Goal: Information Seeking & Learning: Learn about a topic

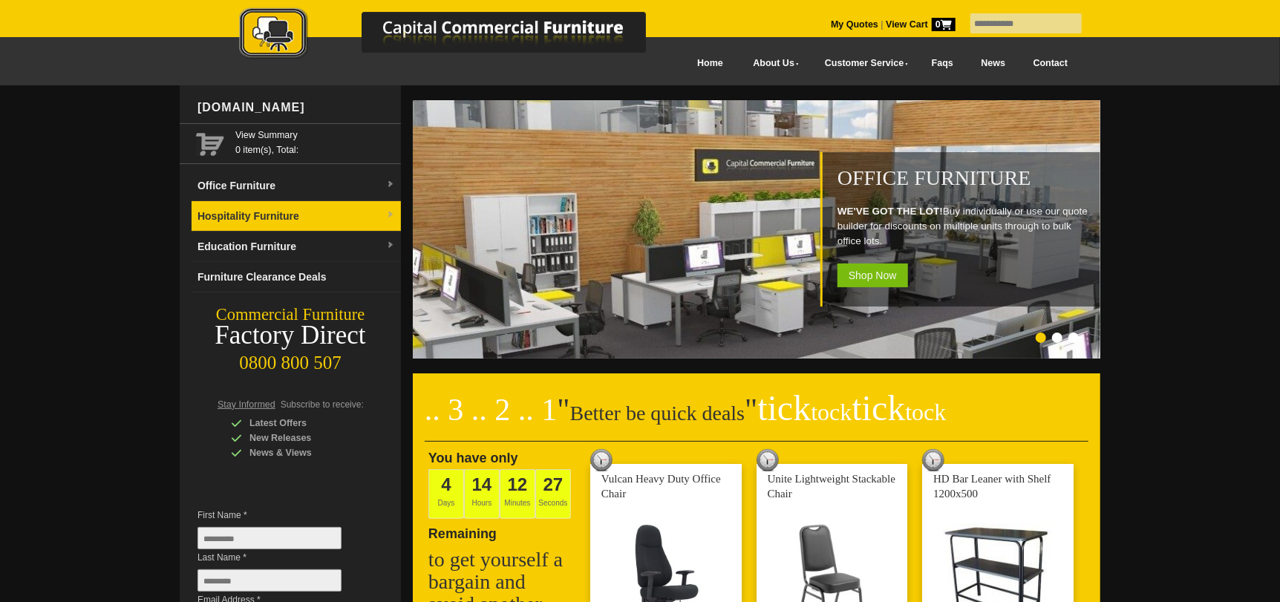
click at [388, 216] on img at bounding box center [390, 215] width 9 height 9
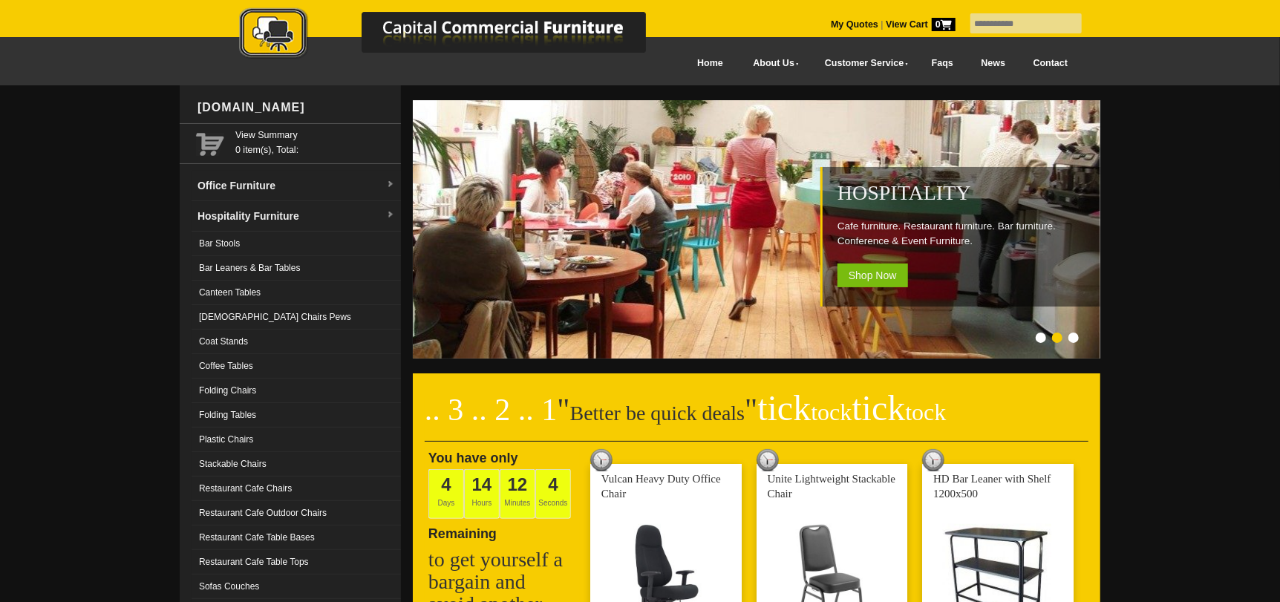
click at [1004, 30] on input "text" at bounding box center [1025, 23] width 111 height 20
type input "**********"
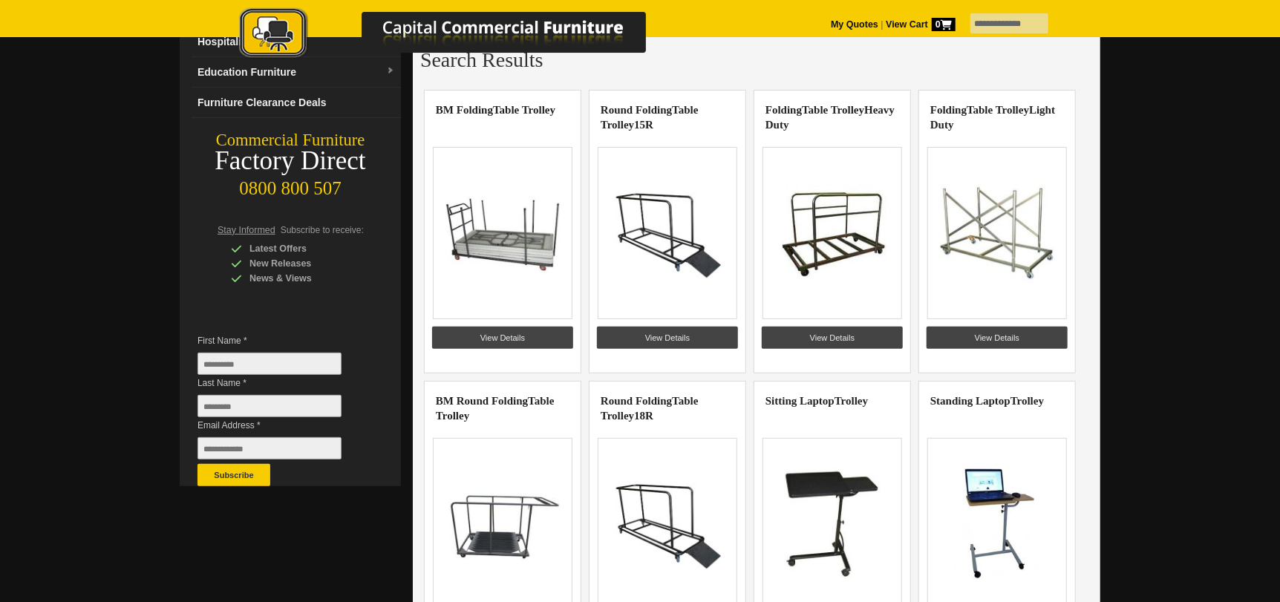
scroll to position [148, 0]
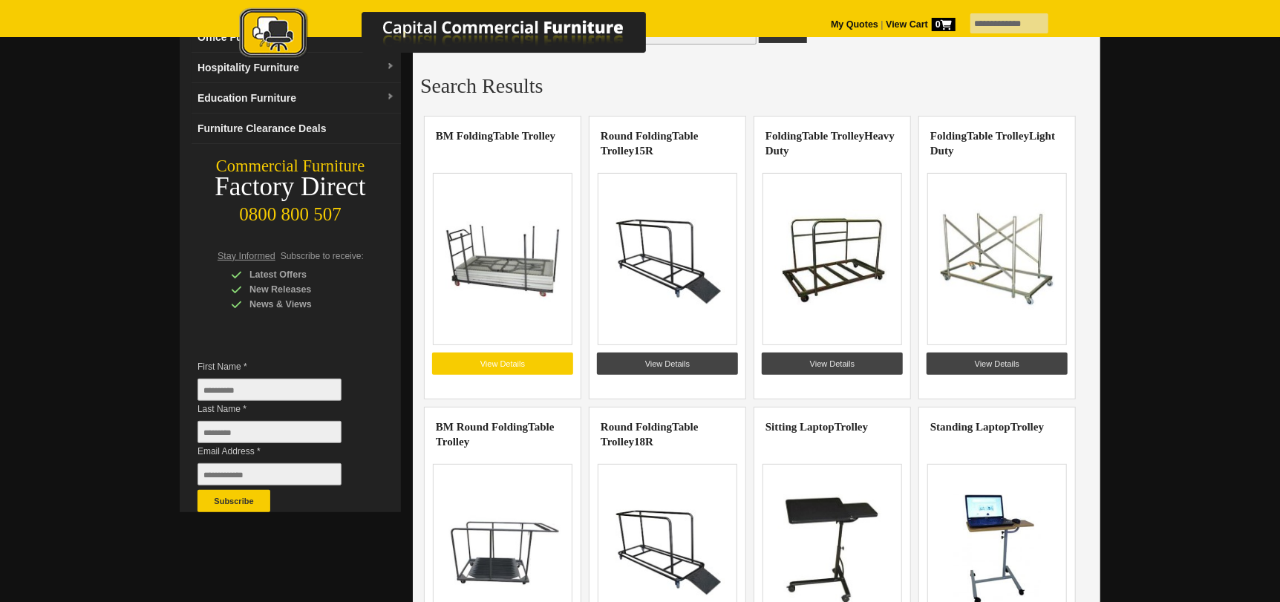
click at [507, 370] on link "View Details" at bounding box center [502, 364] width 141 height 22
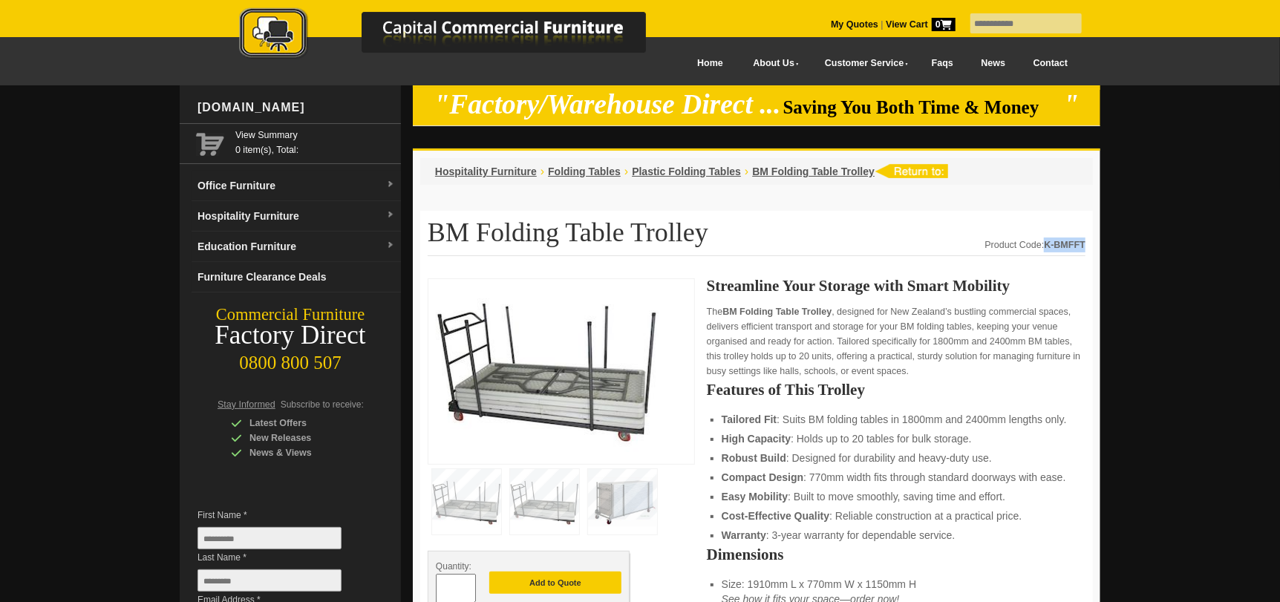
drag, startPoint x: 1085, startPoint y: 244, endPoint x: 1046, endPoint y: 245, distance: 38.6
click at [1046, 245] on strong "K-BMFFT" at bounding box center [1065, 245] width 42 height 10
drag, startPoint x: 1048, startPoint y: 243, endPoint x: 1065, endPoint y: 225, distance: 24.7
click at [1065, 225] on h1 "BM Folding Table Trolley" at bounding box center [757, 237] width 658 height 38
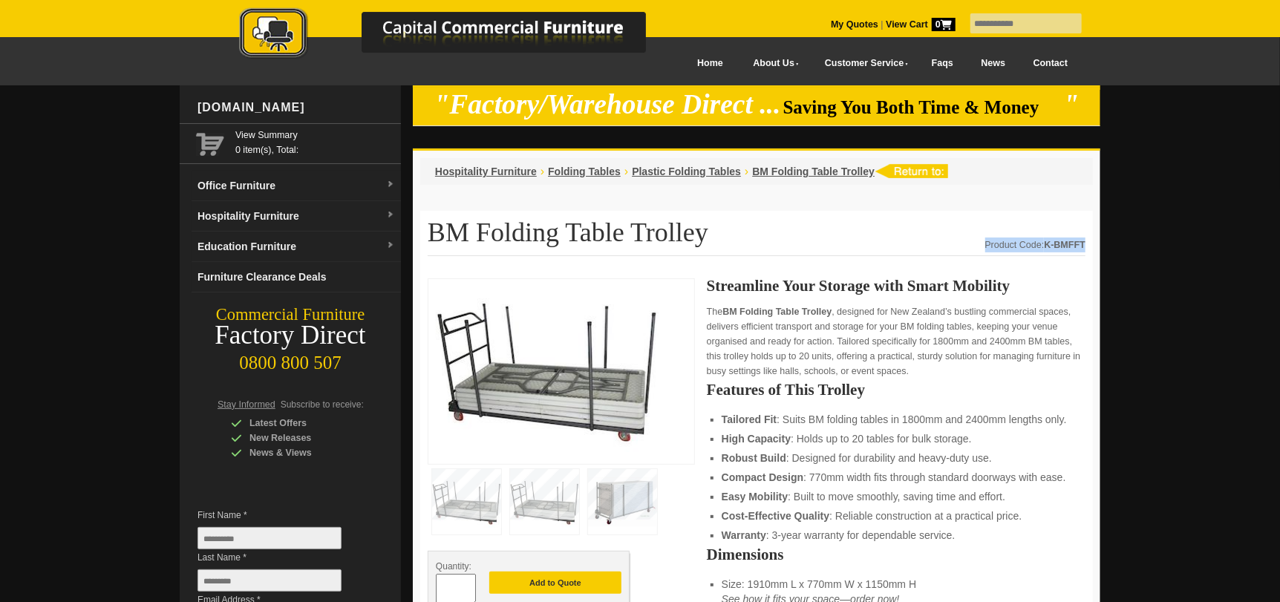
copy div "Product Code: K-BMFFT"
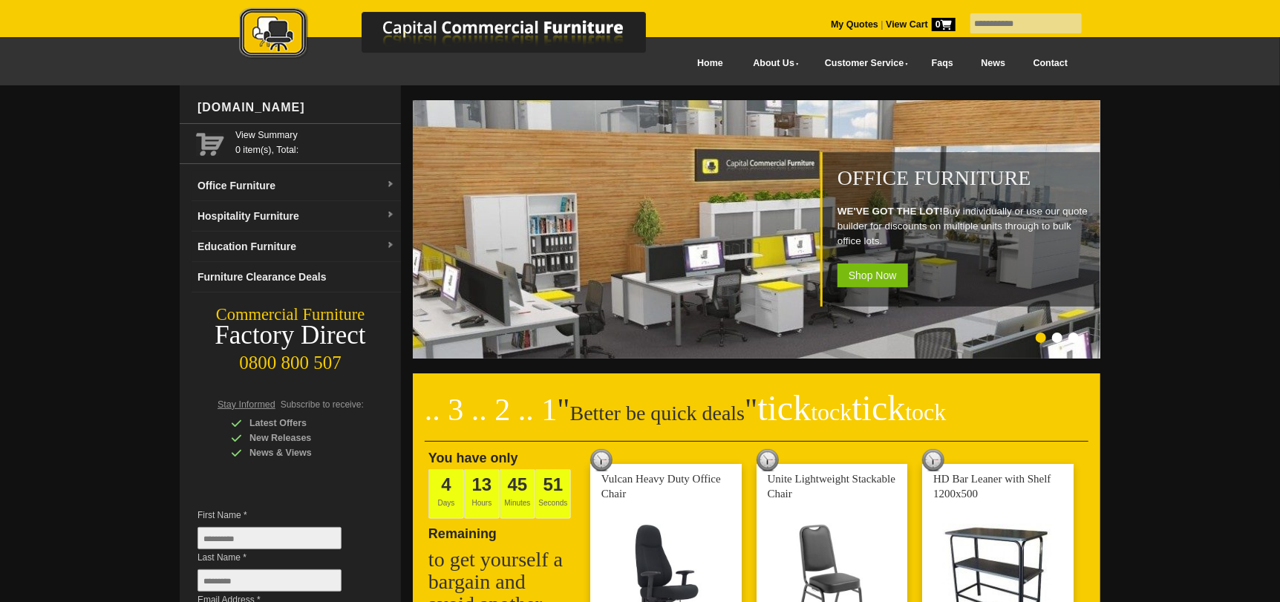
click at [991, 25] on input "text" at bounding box center [1025, 23] width 111 height 20
type input "**********"
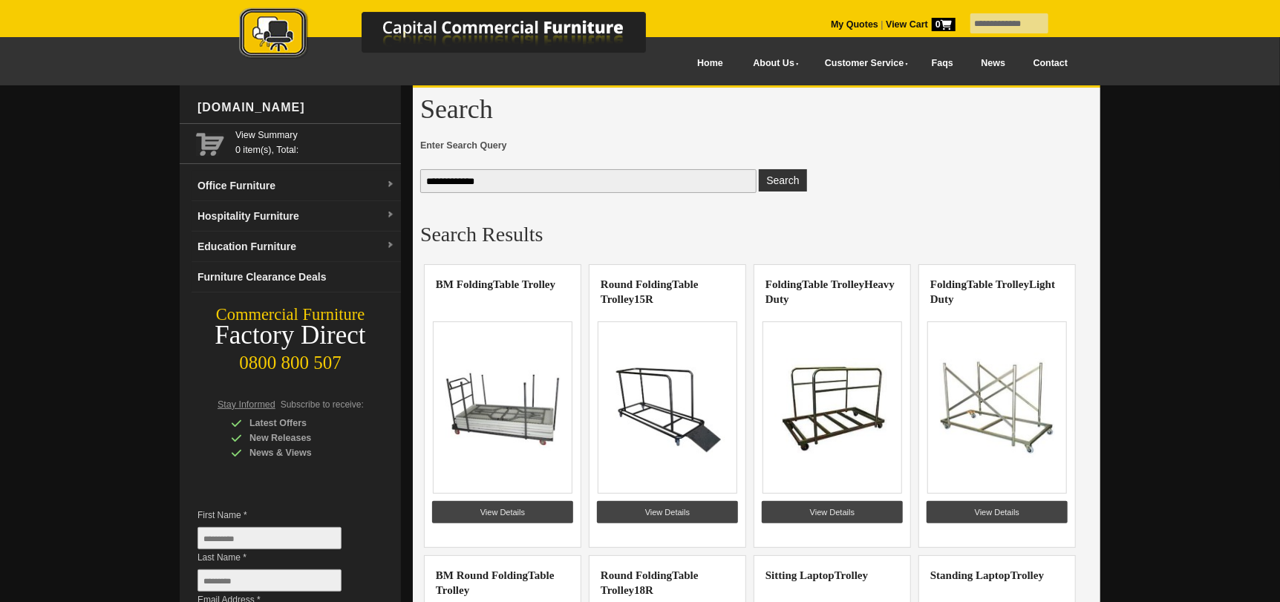
click at [831, 431] on img at bounding box center [832, 407] width 115 height 111
click at [828, 512] on link "View Details" at bounding box center [832, 512] width 141 height 22
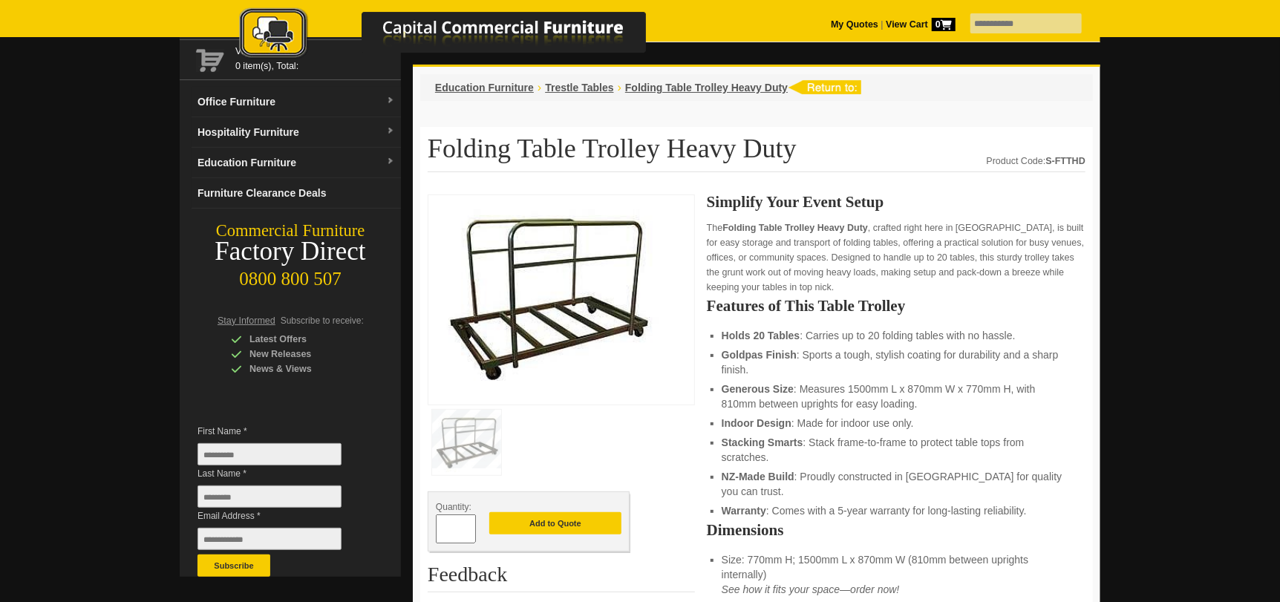
scroll to position [73, 0]
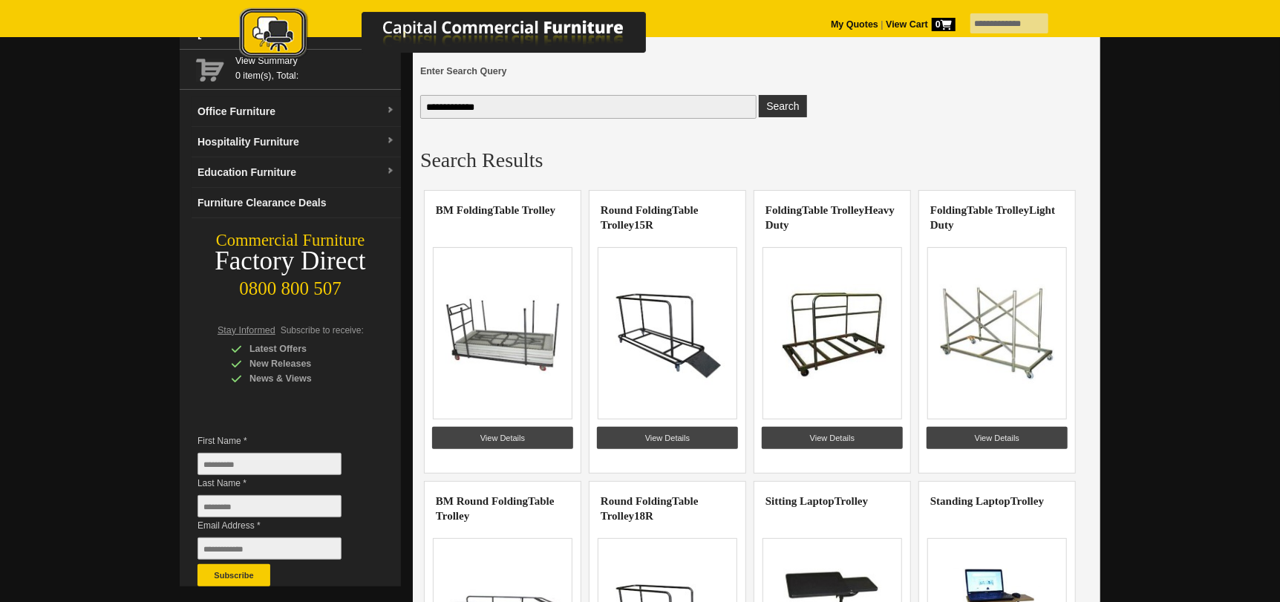
scroll to position [73, 0]
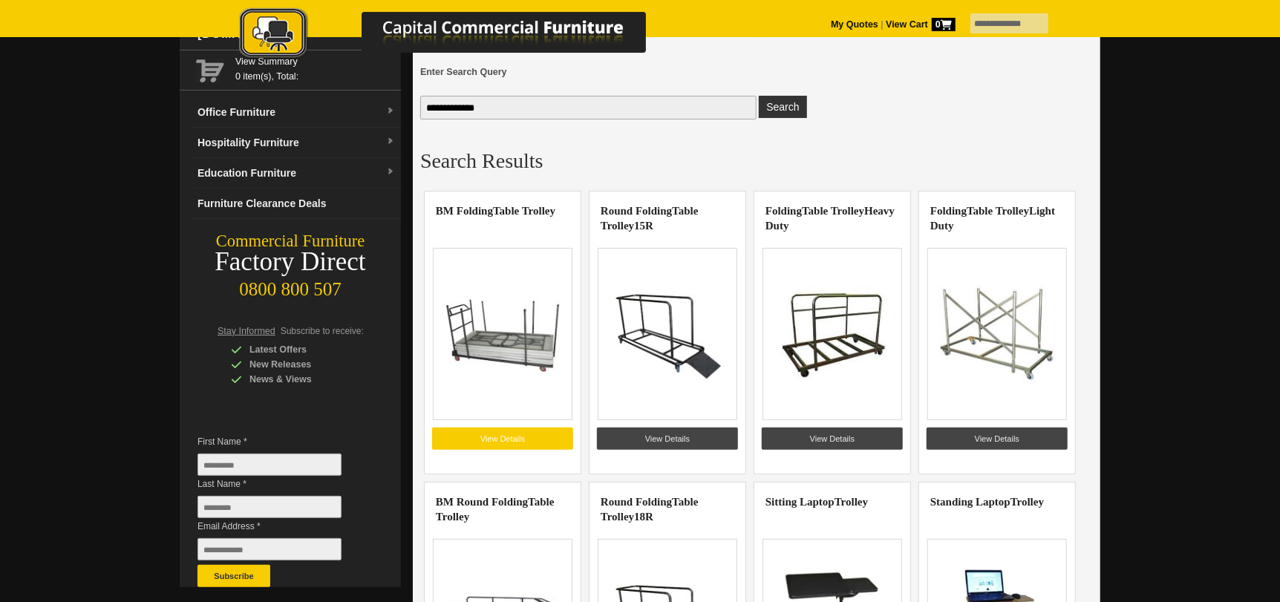
click at [528, 439] on link "View Details" at bounding box center [502, 439] width 141 height 22
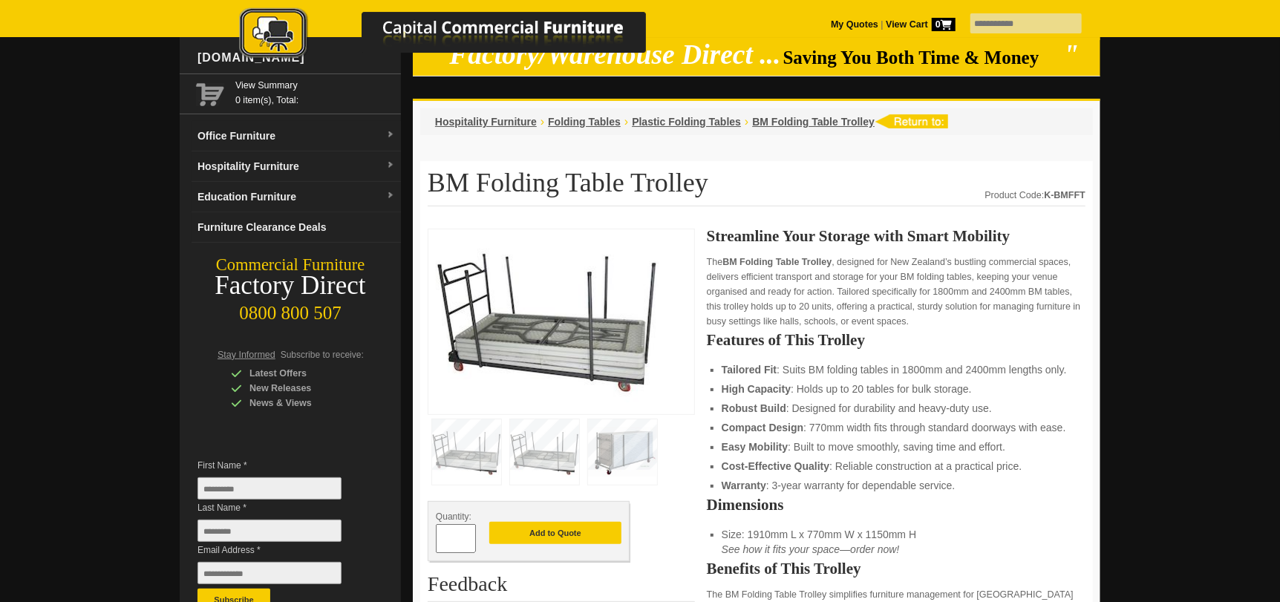
scroll to position [148, 0]
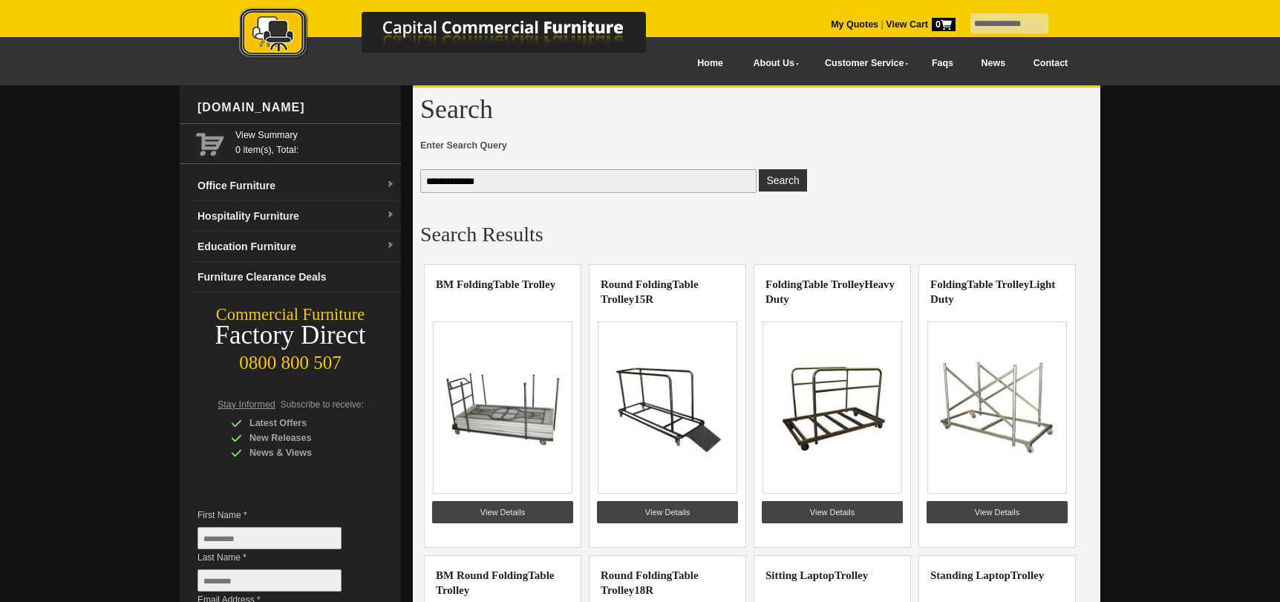
scroll to position [73, 0]
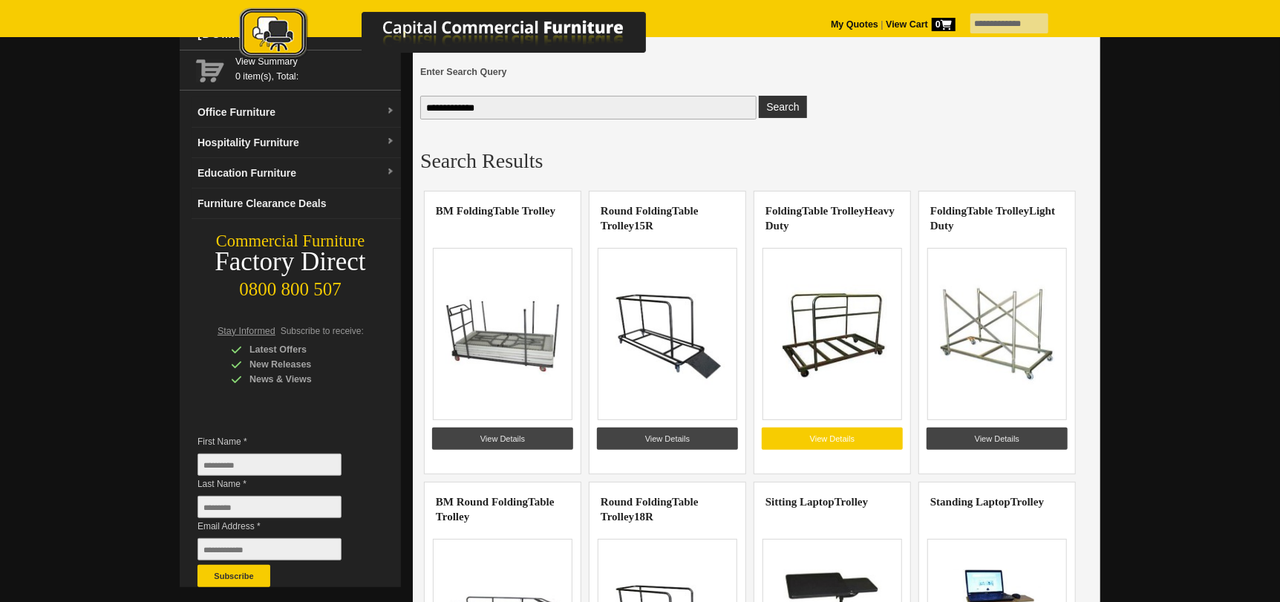
click at [840, 441] on link "View Details" at bounding box center [832, 439] width 141 height 22
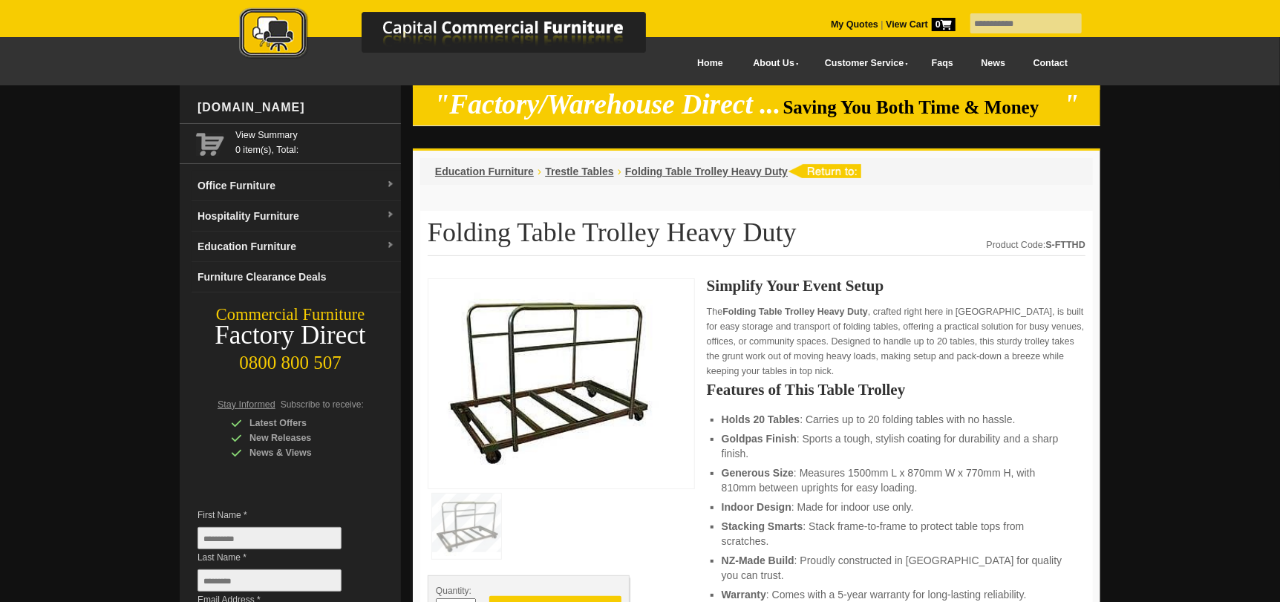
scroll to position [73, 0]
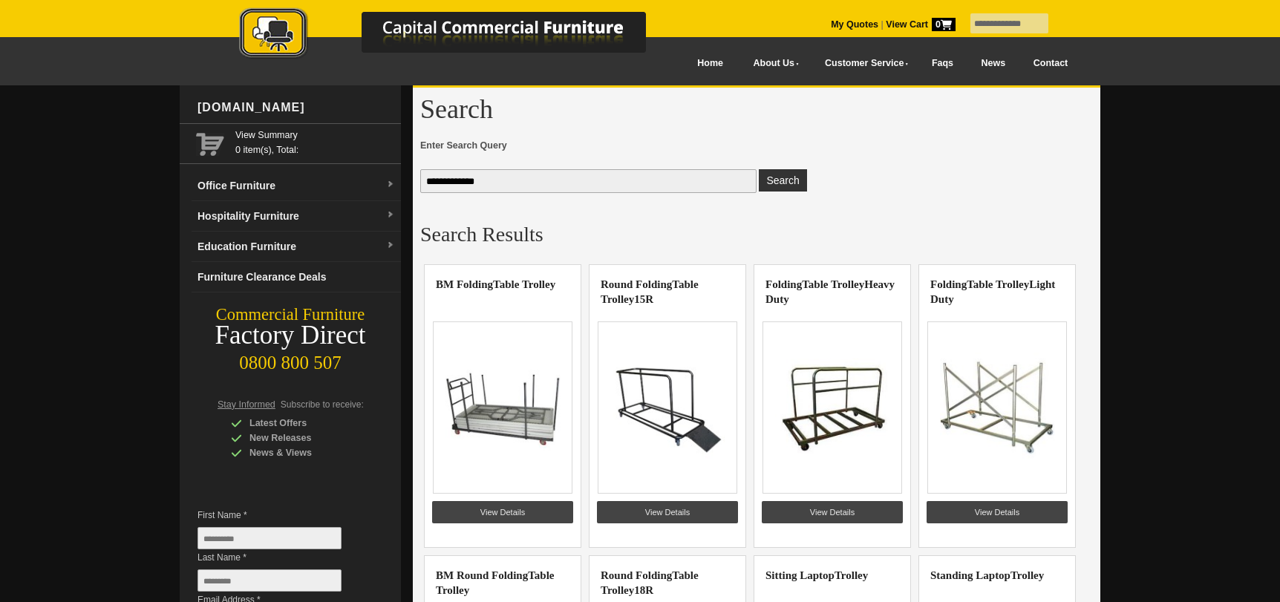
scroll to position [73, 0]
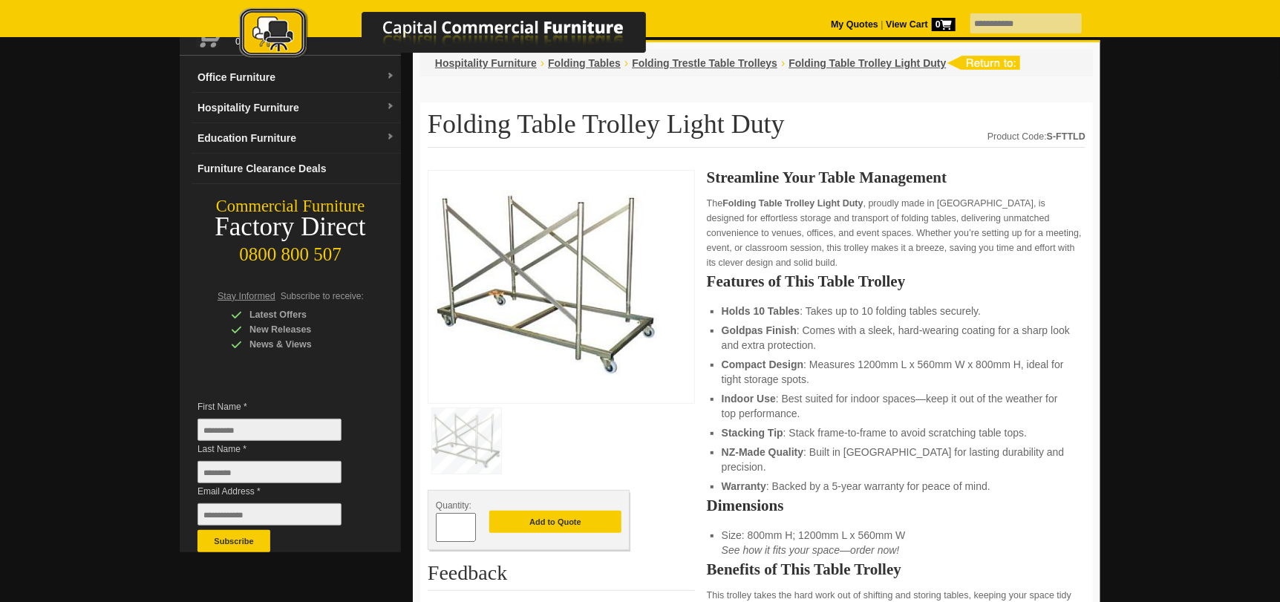
scroll to position [148, 0]
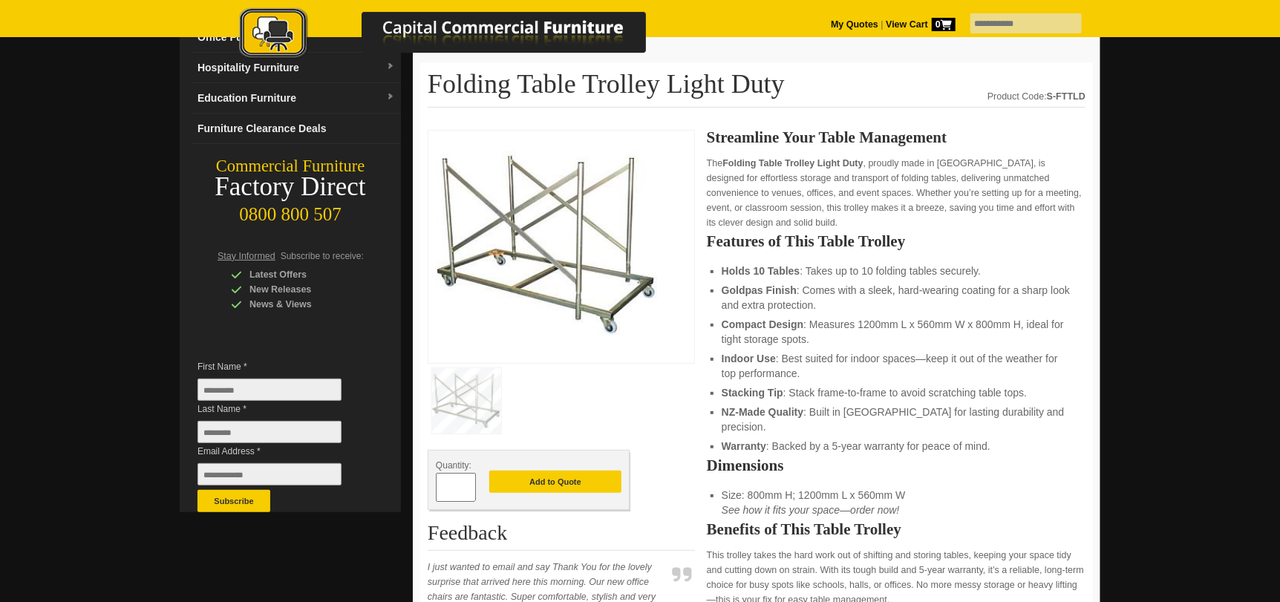
click at [592, 252] on img at bounding box center [547, 244] width 223 height 213
